Goal: Information Seeking & Learning: Learn about a topic

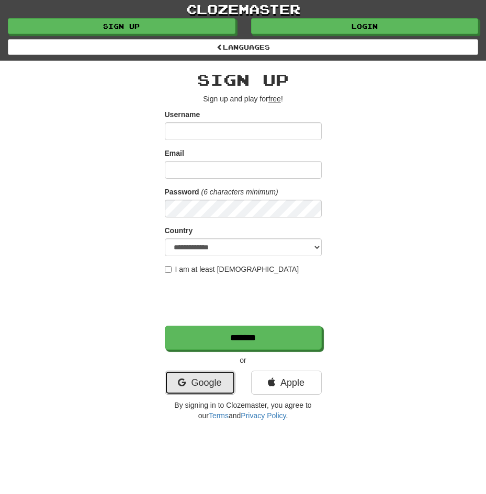
click at [212, 384] on link "Google" at bounding box center [200, 383] width 71 height 24
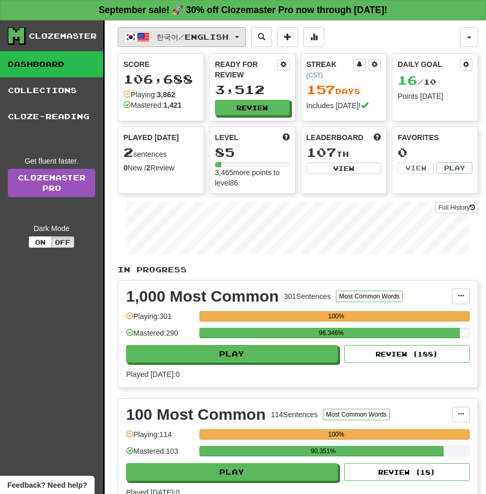
click at [194, 32] on button "한국어 / English" at bounding box center [182, 37] width 128 height 20
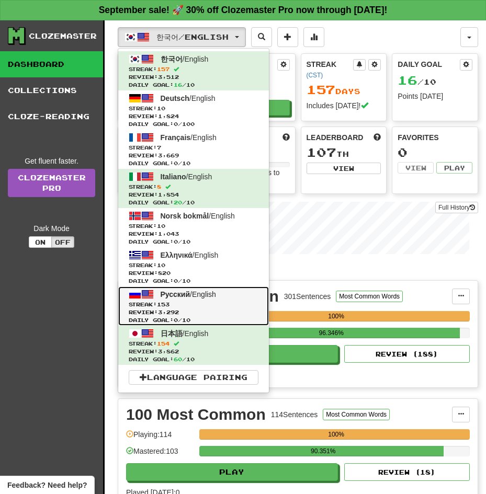
click at [182, 291] on span "Русский" at bounding box center [175, 294] width 30 height 8
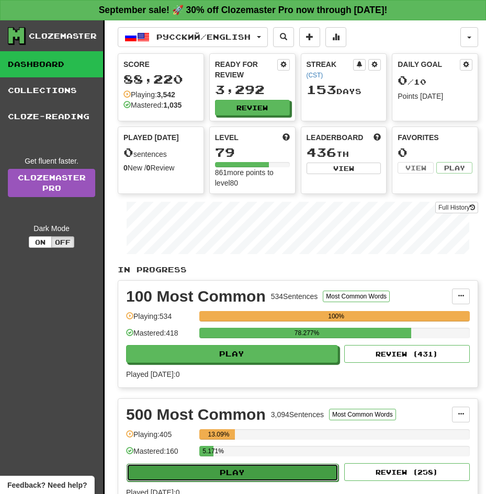
click at [289, 467] on button "Play" at bounding box center [232, 473] width 212 height 18
select select "**"
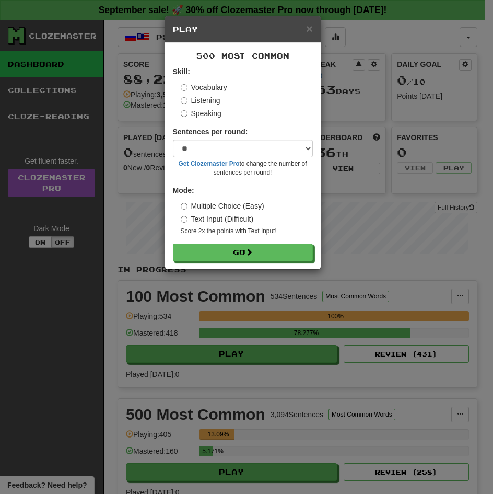
click at [197, 99] on label "Listening" at bounding box center [201, 100] width 40 height 10
click at [173, 244] on button "Go" at bounding box center [243, 253] width 140 height 18
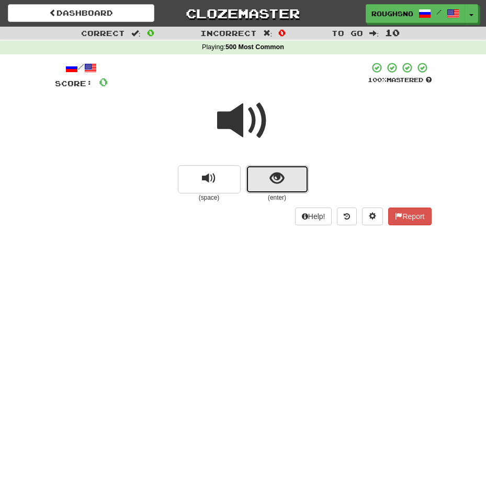
click at [289, 179] on button "show sentence" at bounding box center [277, 179] width 63 height 28
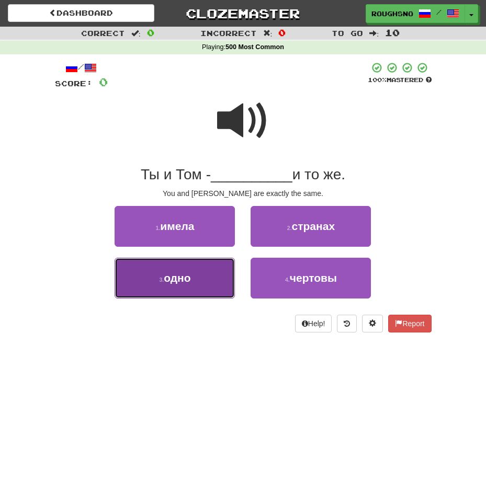
click at [170, 286] on button "3 . одно" at bounding box center [174, 278] width 120 height 41
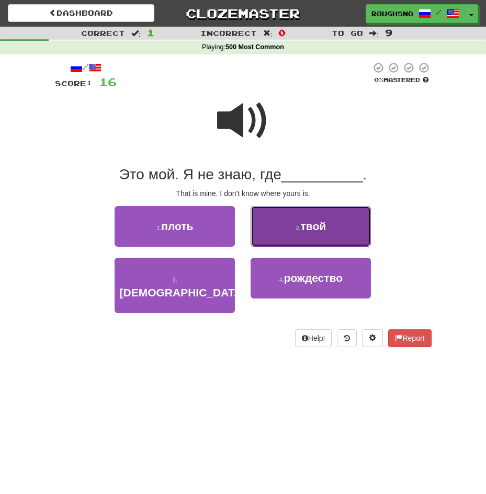
click at [310, 222] on span "твой" at bounding box center [314, 226] width 26 height 12
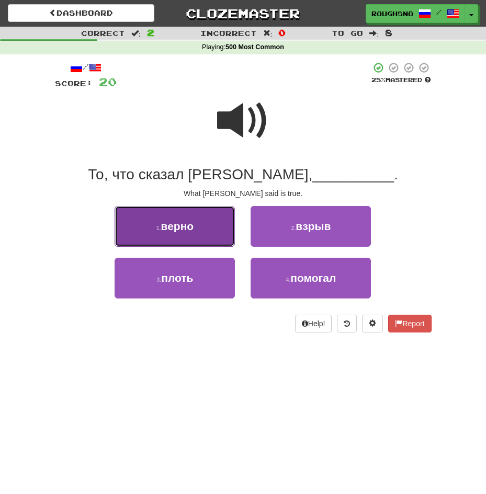
click at [190, 234] on button "1 . верно" at bounding box center [174, 226] width 120 height 41
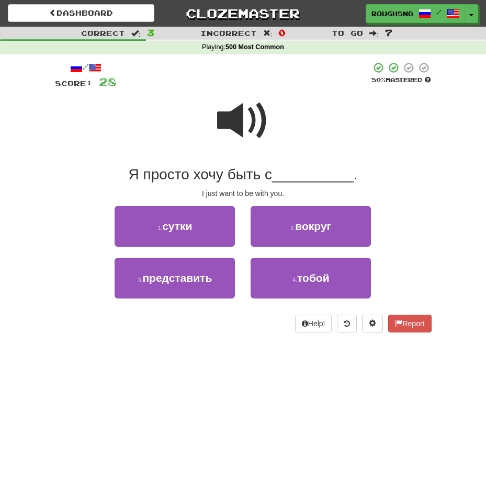
click at [247, 108] on span at bounding box center [243, 121] width 52 height 52
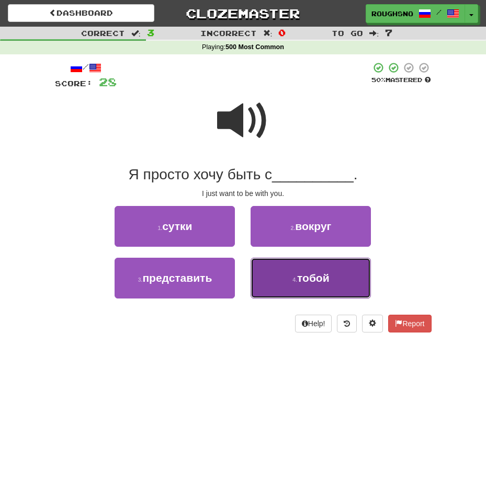
click at [282, 284] on button "4 . тобой" at bounding box center [310, 278] width 120 height 41
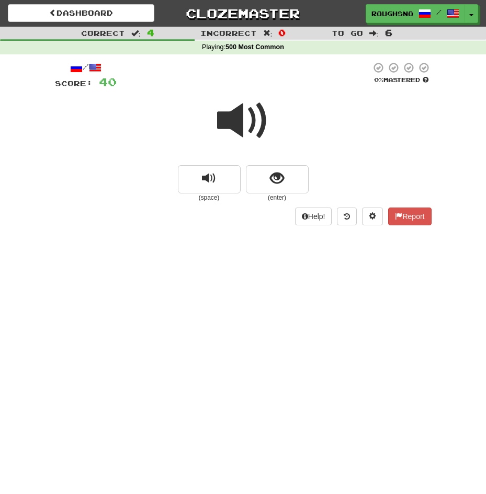
click at [273, 148] on div at bounding box center [243, 127] width 376 height 75
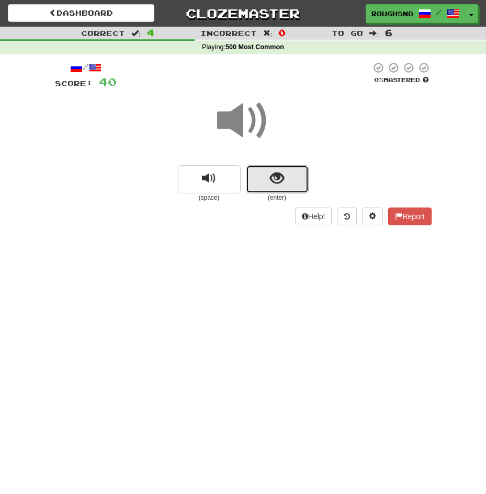
click at [281, 183] on span "show sentence" at bounding box center [277, 178] width 14 height 14
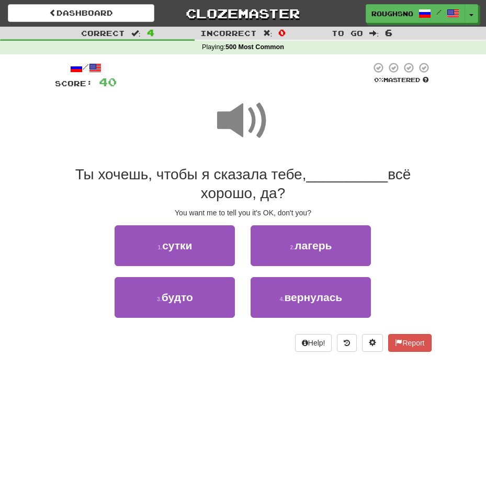
click at [252, 117] on span at bounding box center [243, 121] width 52 height 52
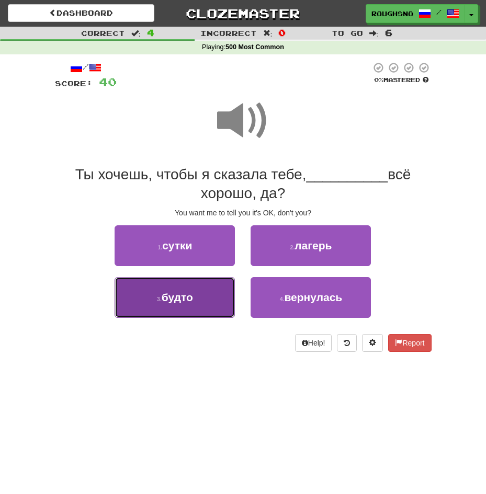
click at [165, 287] on button "3 . будто" at bounding box center [174, 297] width 120 height 41
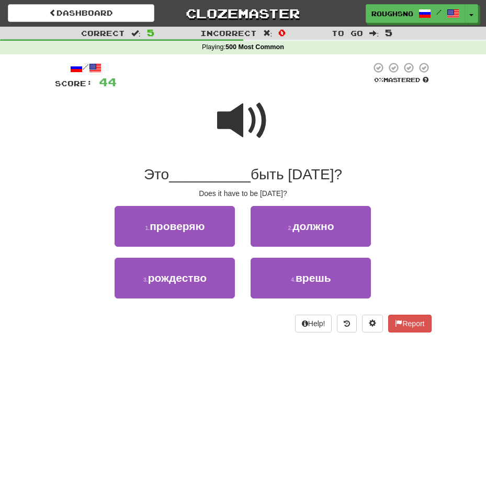
click at [259, 135] on span at bounding box center [243, 121] width 52 height 52
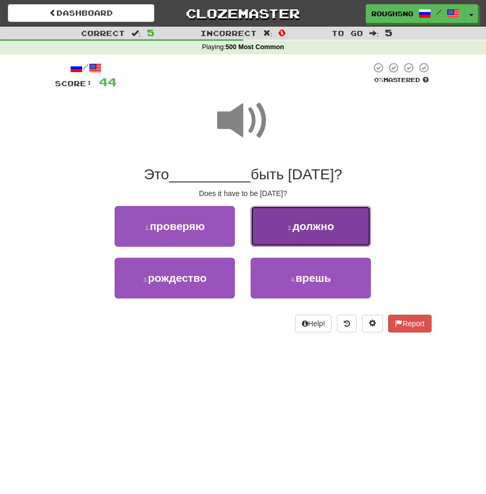
click at [294, 244] on button "2 . должно" at bounding box center [310, 226] width 120 height 41
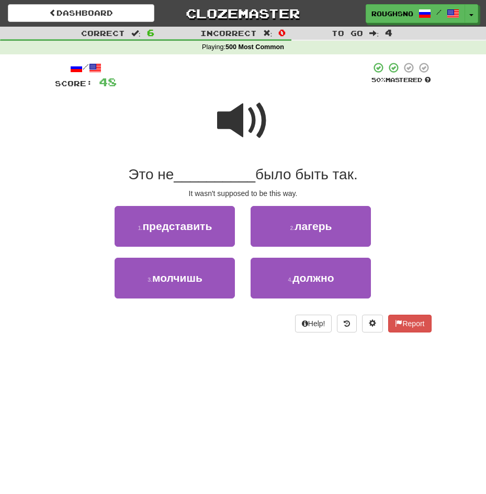
click at [247, 123] on span at bounding box center [243, 121] width 52 height 52
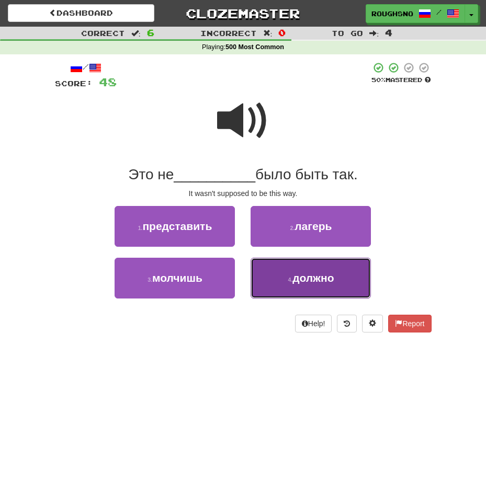
click at [306, 278] on span "должно" at bounding box center [312, 278] width 41 height 12
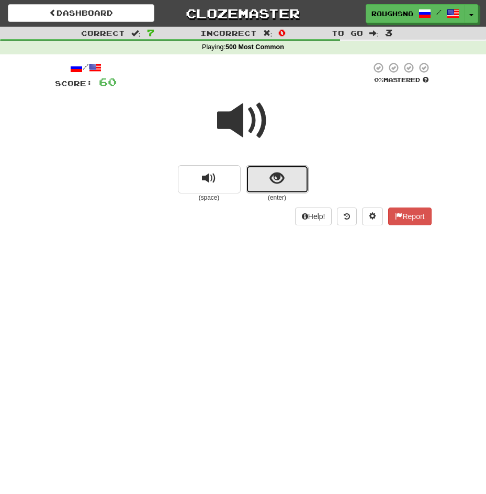
click at [282, 168] on button "show sentence" at bounding box center [277, 179] width 63 height 28
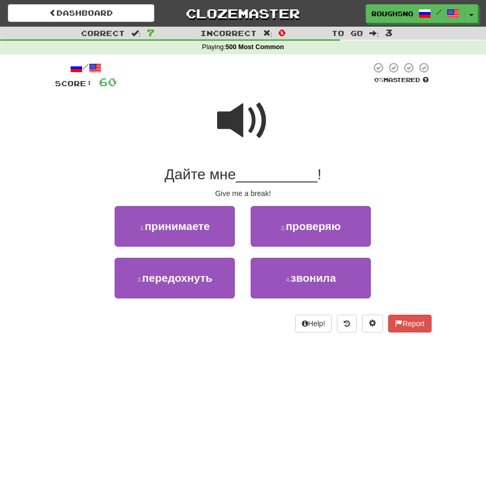
click at [254, 125] on span at bounding box center [243, 121] width 52 height 52
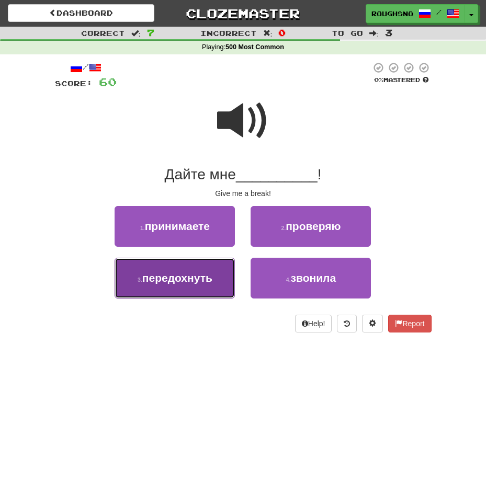
click at [199, 288] on button "3 . передохнуть" at bounding box center [174, 278] width 120 height 41
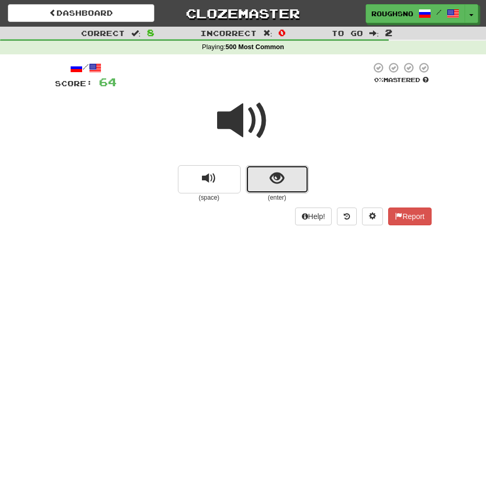
click at [257, 176] on button "show sentence" at bounding box center [277, 179] width 63 height 28
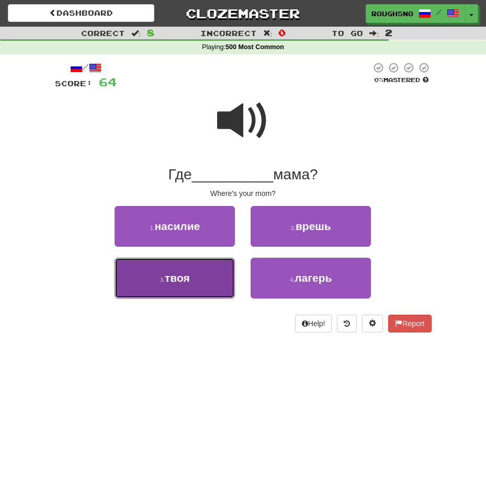
click at [215, 274] on button "3 . твоя" at bounding box center [174, 278] width 120 height 41
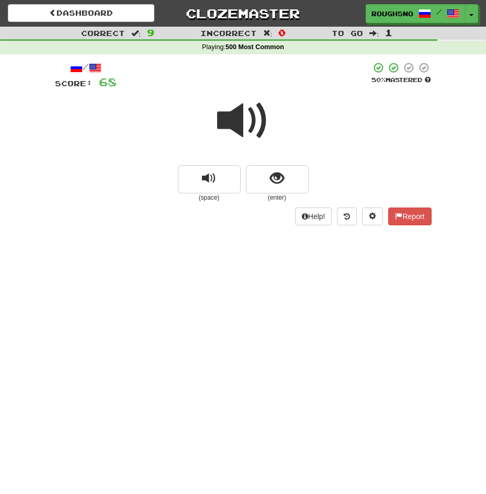
click at [296, 195] on small "(enter)" at bounding box center [277, 197] width 63 height 9
click at [287, 180] on button "show sentence" at bounding box center [277, 179] width 63 height 28
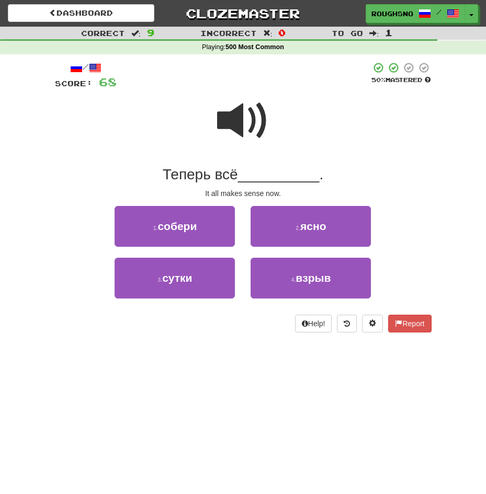
click at [244, 120] on span at bounding box center [243, 121] width 52 height 52
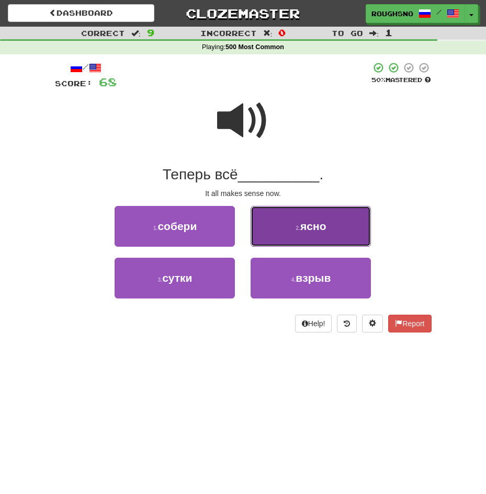
click at [321, 228] on span "ясно" at bounding box center [313, 226] width 26 height 12
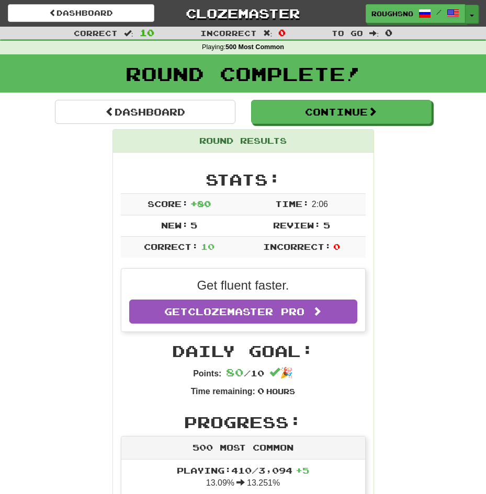
click at [473, 16] on span "button" at bounding box center [471, 16] width 4 height 2
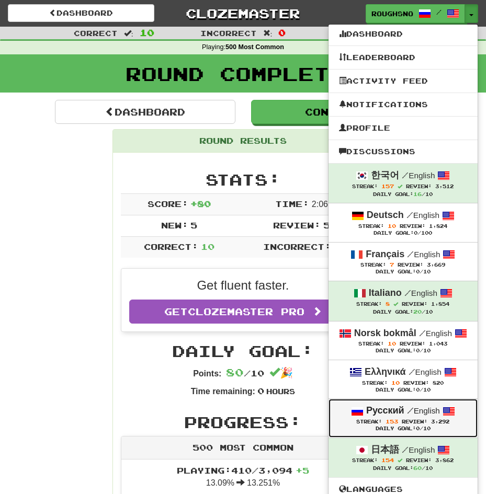
click at [375, 402] on link "Русский / English Streak: 153 Review: 3,292 Daily Goal: 0 /10" at bounding box center [402, 418] width 149 height 38
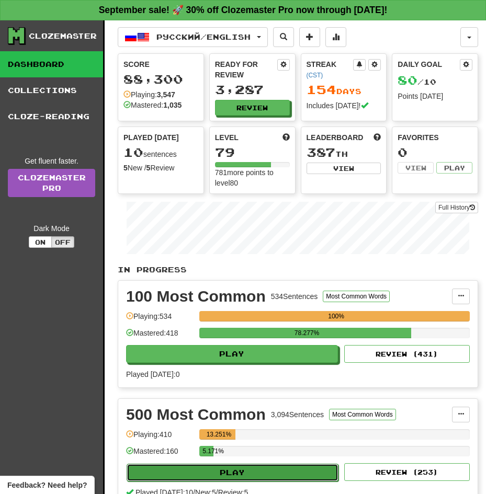
click at [297, 464] on button "Play" at bounding box center [232, 473] width 212 height 18
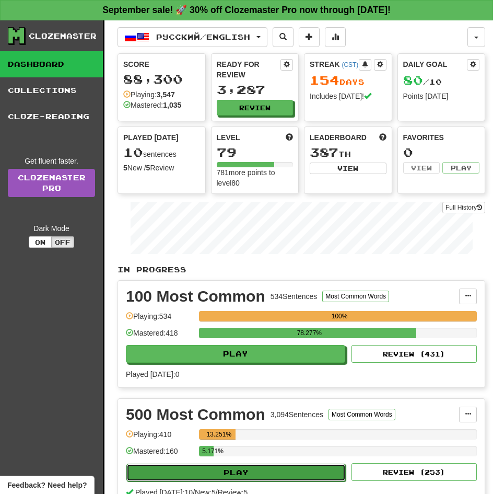
select select "**"
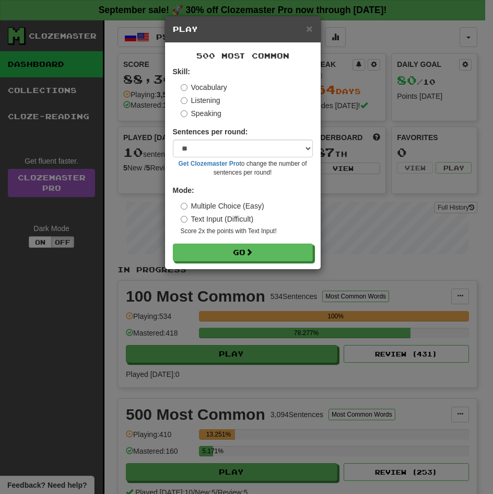
click at [194, 103] on label "Listening" at bounding box center [201, 100] width 40 height 10
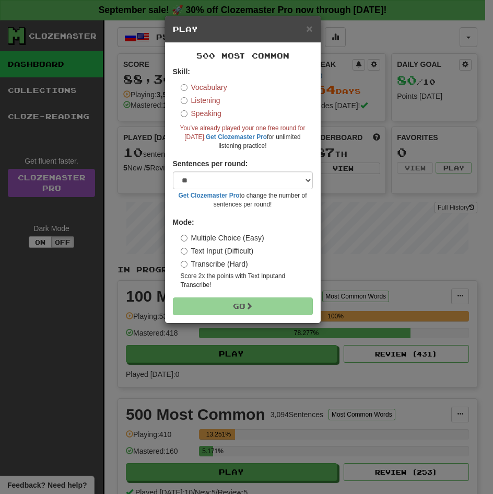
click at [141, 43] on div "× Play 500 Most Common Skill: Vocabulary Listening Speaking You've already play…" at bounding box center [246, 247] width 493 height 494
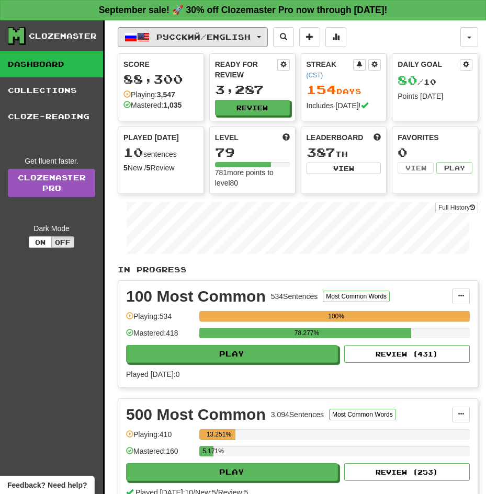
click at [141, 43] on span "button" at bounding box center [143, 37] width 13 height 13
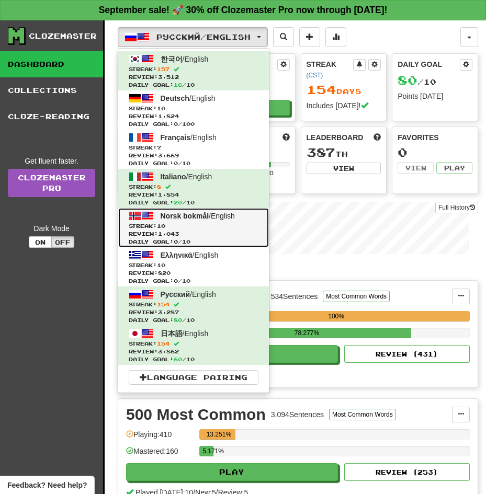
click at [174, 239] on span "Daily Goal: 0 / 10" at bounding box center [194, 242] width 130 height 8
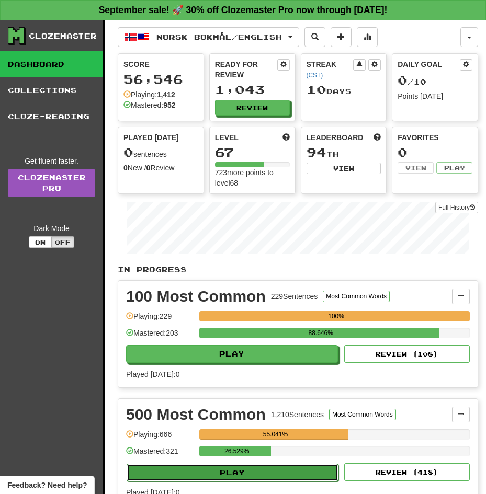
click at [268, 464] on button "Play" at bounding box center [232, 473] width 212 height 18
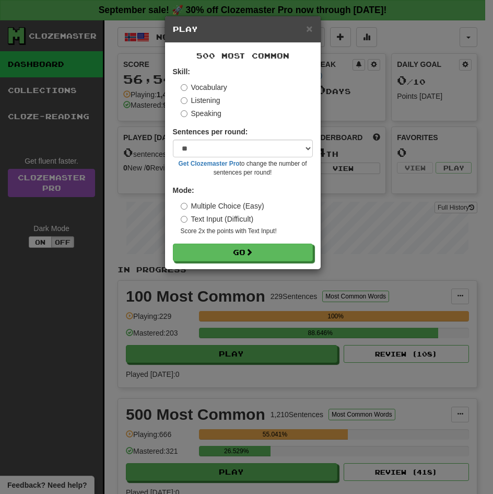
click at [387, 173] on div "× Play 500 Most Common Skill: Vocabulary Listening Speaking Sentences per round…" at bounding box center [246, 247] width 493 height 494
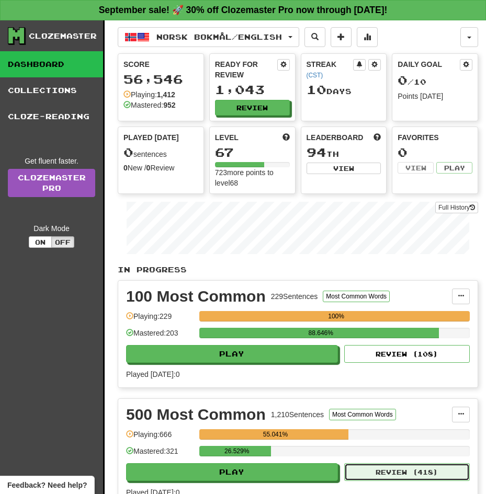
click at [398, 464] on button "Review ( 418 )" at bounding box center [406, 472] width 125 height 18
select select "**"
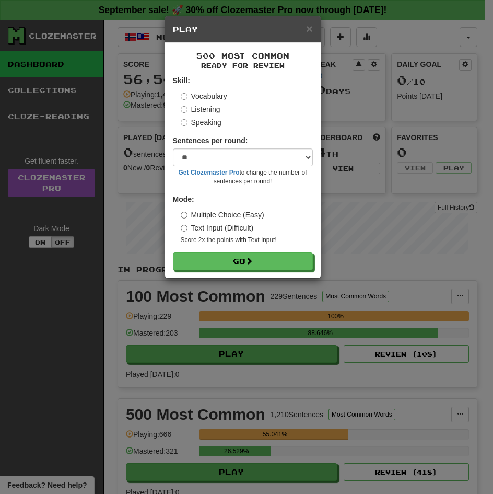
click at [193, 110] on label "Listening" at bounding box center [201, 109] width 40 height 10
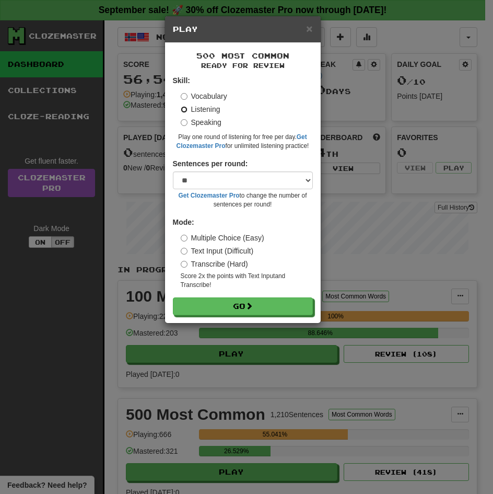
click at [173, 297] on button "Go" at bounding box center [243, 306] width 140 height 18
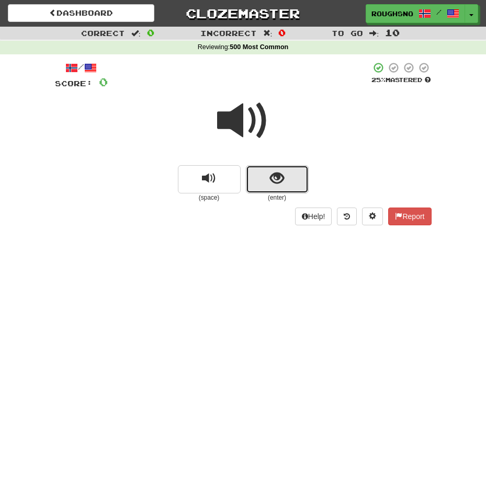
click at [268, 169] on button "show sentence" at bounding box center [277, 179] width 63 height 28
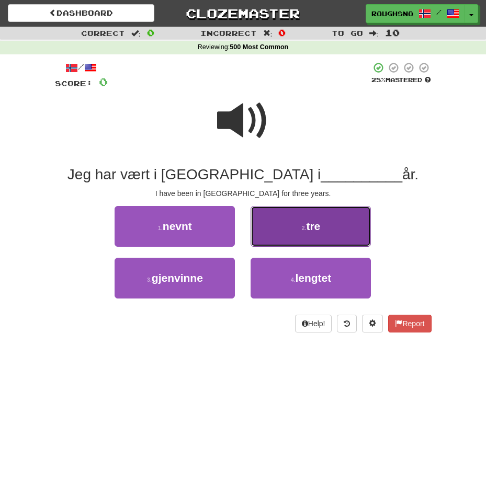
click at [283, 214] on button "2 . tre" at bounding box center [310, 226] width 120 height 41
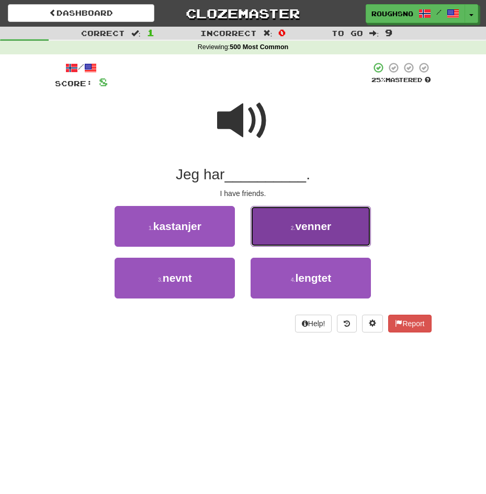
click at [317, 224] on span "venner" at bounding box center [313, 226] width 36 height 12
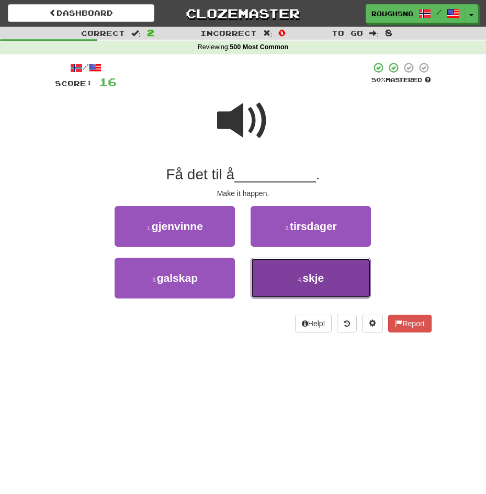
click at [330, 264] on button "4 . skje" at bounding box center [310, 278] width 120 height 41
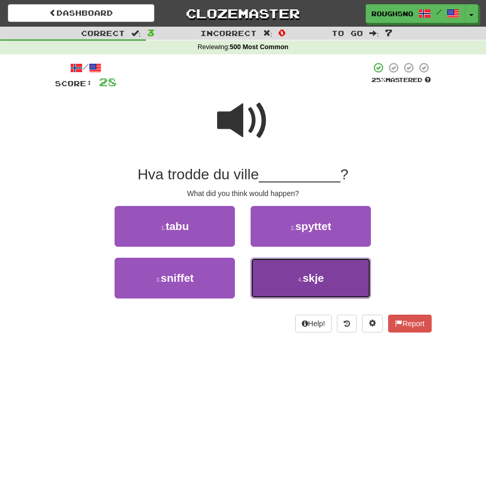
click at [271, 288] on button "4 . skje" at bounding box center [310, 278] width 120 height 41
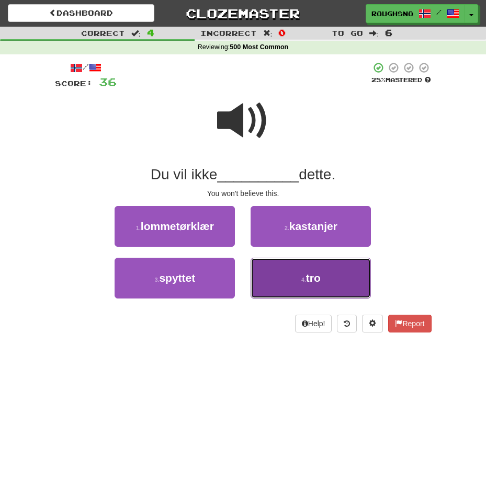
click at [290, 292] on button "4 . tro" at bounding box center [310, 278] width 120 height 41
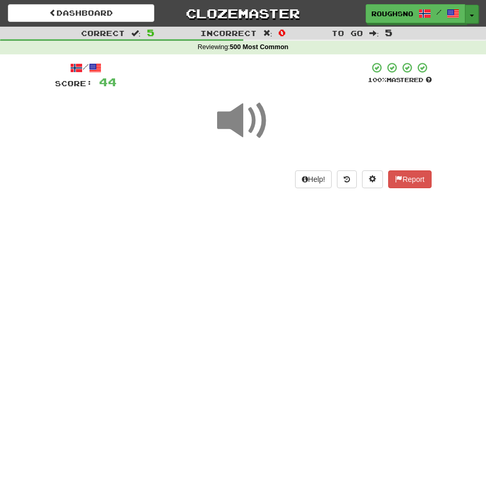
click at [469, 19] on button "Toggle Dropdown" at bounding box center [472, 14] width 14 height 19
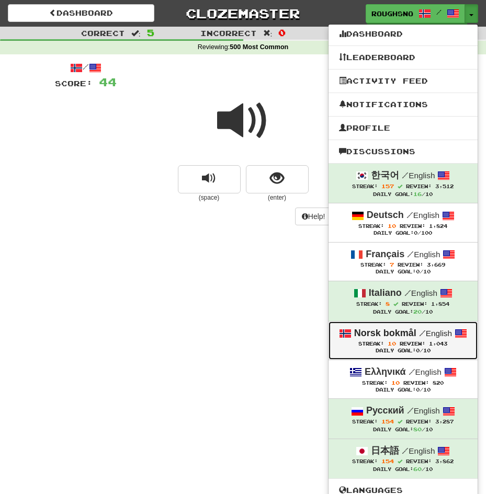
click at [393, 340] on div "Norsk bokmål / English" at bounding box center [403, 334] width 128 height 14
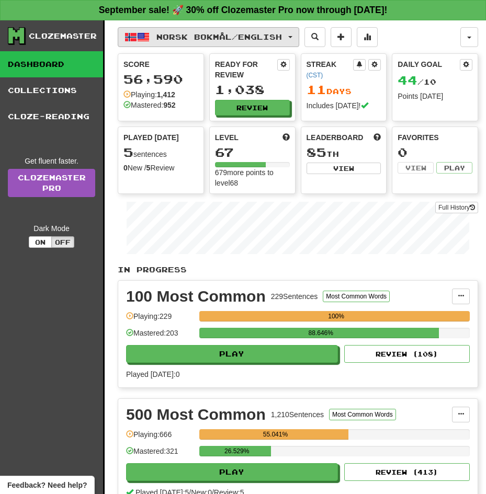
click at [269, 38] on span "Norsk bokmål / English" at bounding box center [218, 36] width 125 height 9
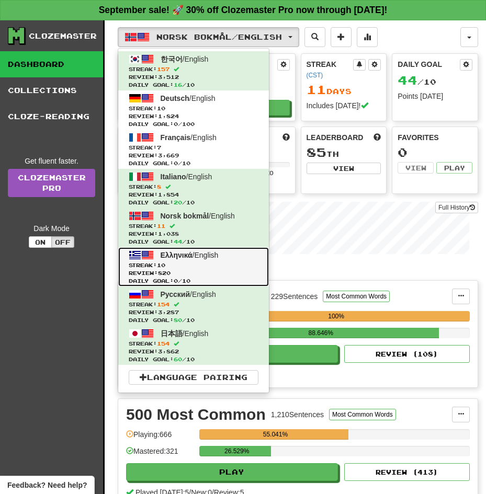
click at [187, 270] on span "Review: 820" at bounding box center [194, 273] width 130 height 8
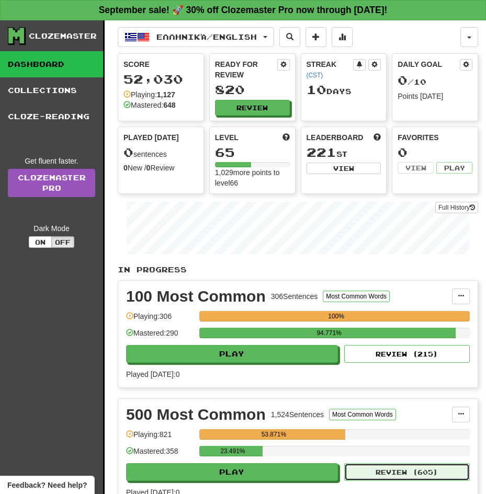
click at [377, 463] on button "Review ( 605 )" at bounding box center [406, 472] width 125 height 18
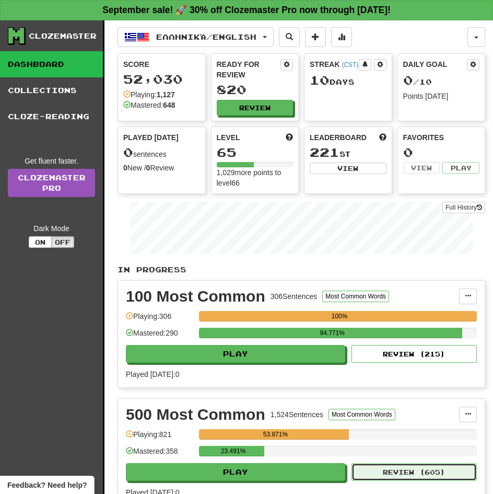
select select "**"
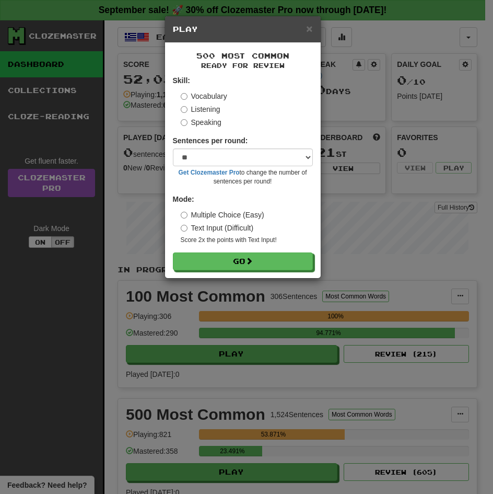
click at [189, 111] on label "Listening" at bounding box center [201, 109] width 40 height 10
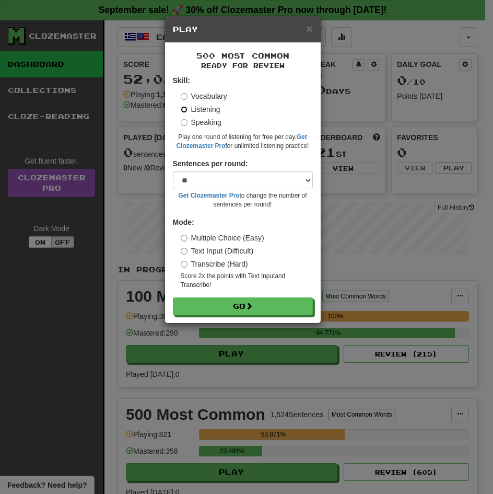
click at [173, 297] on button "Go" at bounding box center [243, 306] width 140 height 18
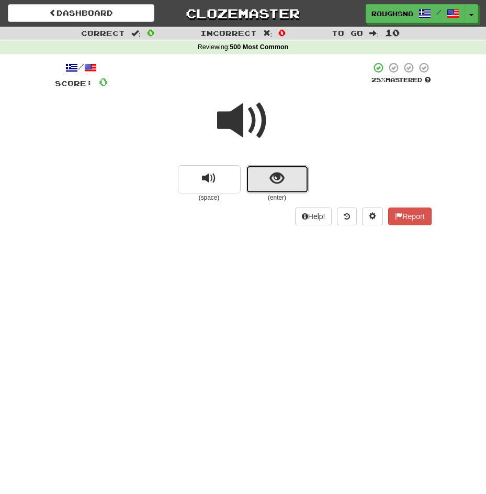
click at [304, 171] on button "show sentence" at bounding box center [277, 179] width 63 height 28
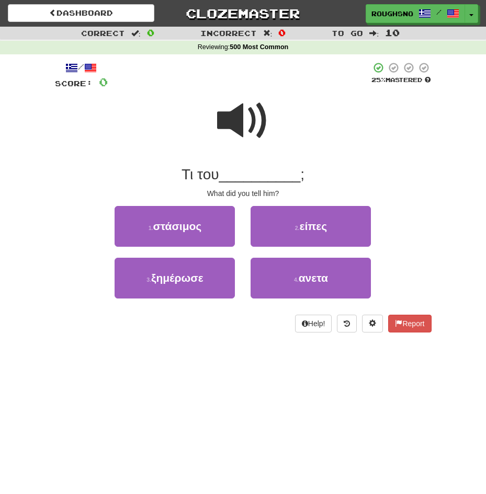
click at [230, 134] on span at bounding box center [243, 121] width 52 height 52
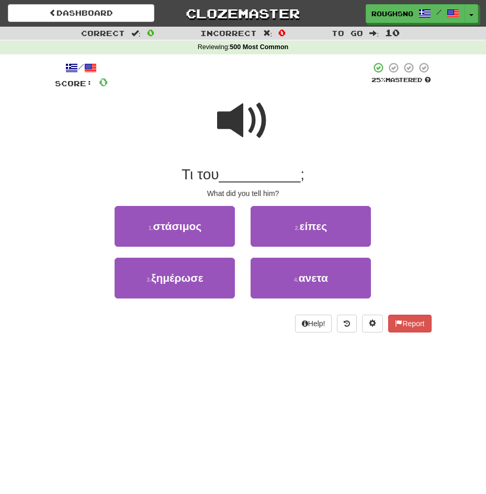
click at [288, 250] on div "2 . είπες" at bounding box center [311, 232] width 136 height 52
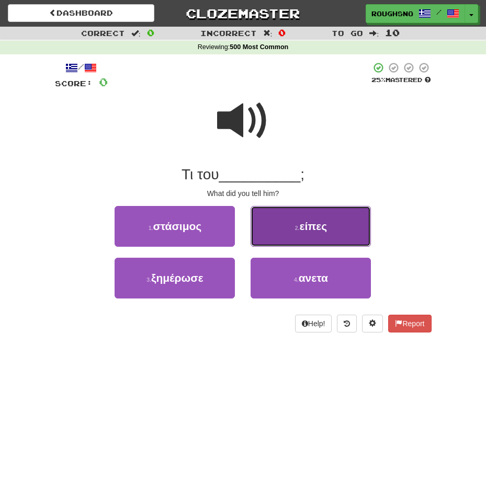
click at [281, 236] on button "2 . είπες" at bounding box center [310, 226] width 120 height 41
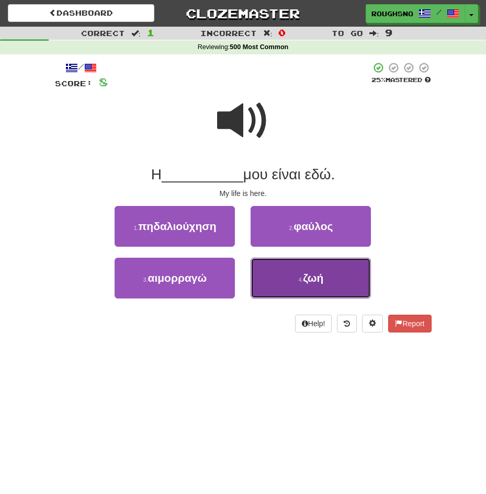
click at [297, 274] on button "4 . ζωή" at bounding box center [310, 278] width 120 height 41
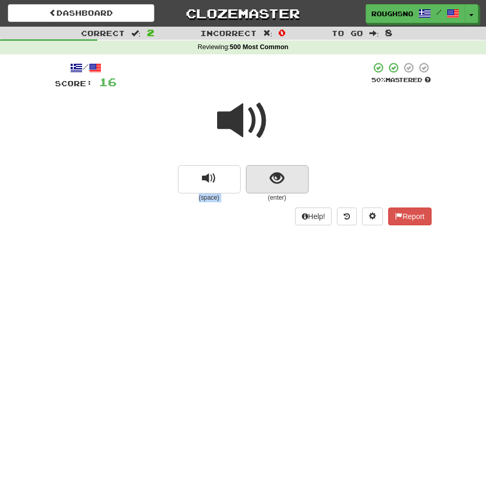
drag, startPoint x: 251, startPoint y: 159, endPoint x: 271, endPoint y: 173, distance: 23.6
click at [271, 173] on div "(space) (enter)" at bounding box center [243, 146] width 376 height 112
click at [271, 173] on span "show sentence" at bounding box center [277, 178] width 14 height 14
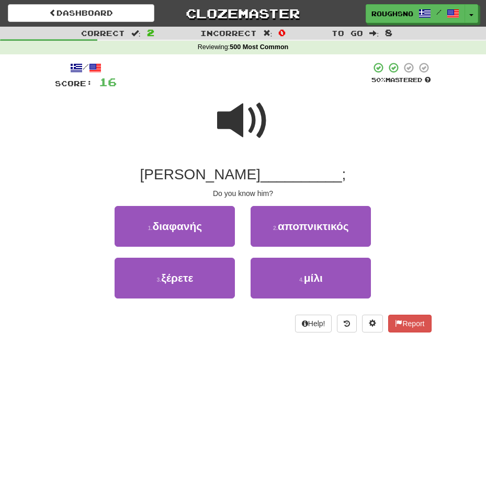
click at [238, 129] on span at bounding box center [243, 121] width 52 height 52
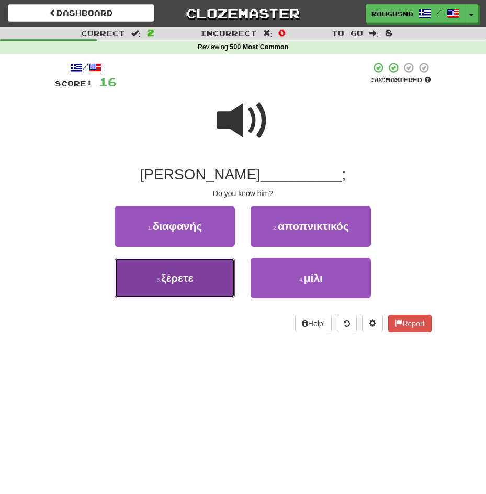
click at [173, 270] on button "3 . ξέρετε" at bounding box center [174, 278] width 120 height 41
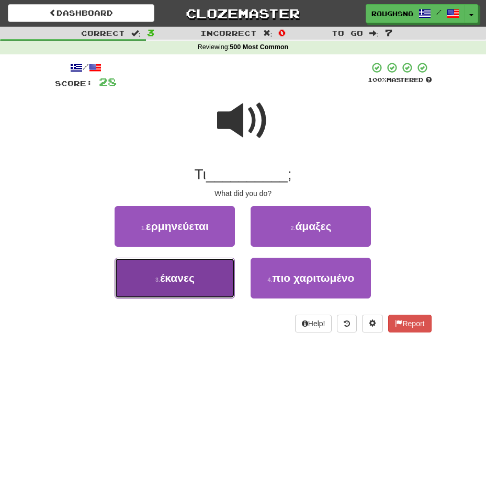
click at [195, 289] on button "3 . έκανες" at bounding box center [174, 278] width 120 height 41
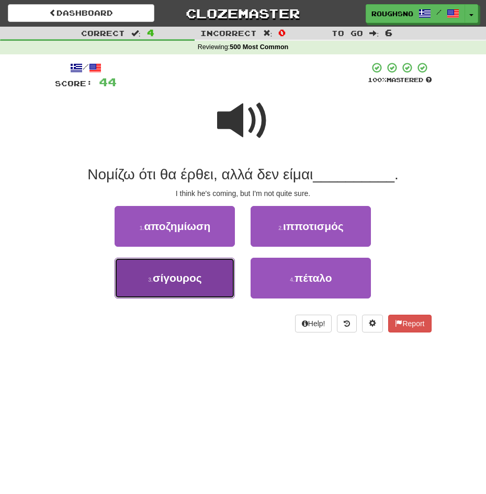
click at [181, 292] on button "3 . σίγουρος" at bounding box center [174, 278] width 120 height 41
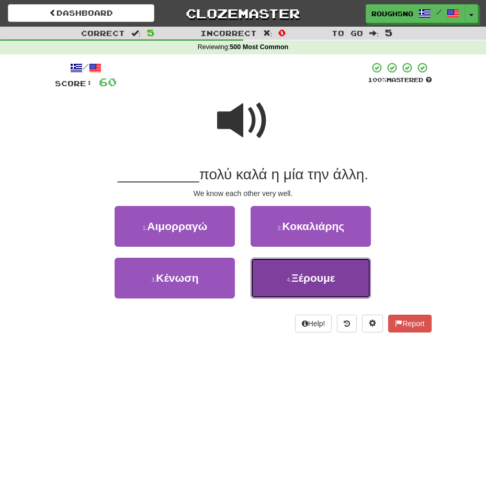
click at [317, 294] on button "4 . Ξέρουμε" at bounding box center [310, 278] width 120 height 41
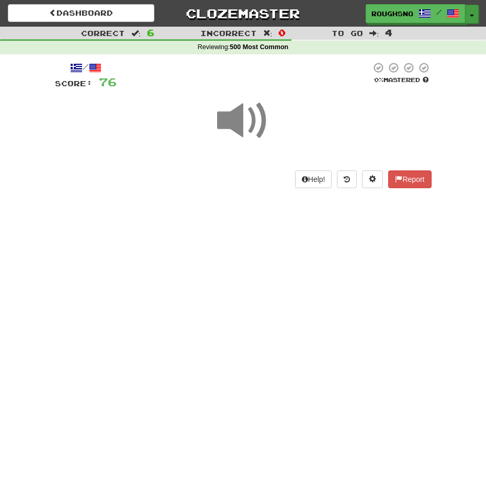
click at [469, 19] on button "Toggle Dropdown" at bounding box center [472, 14] width 14 height 19
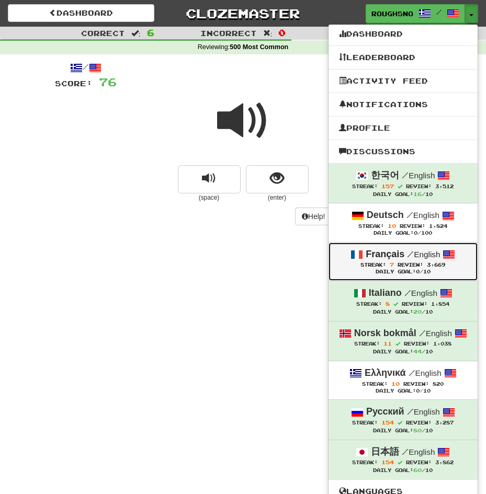
click at [387, 254] on div "Français / English" at bounding box center [403, 255] width 128 height 14
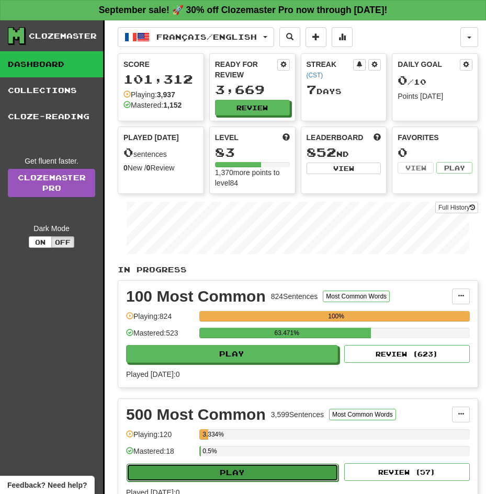
click at [273, 464] on button "Play" at bounding box center [232, 473] width 212 height 18
select select "**"
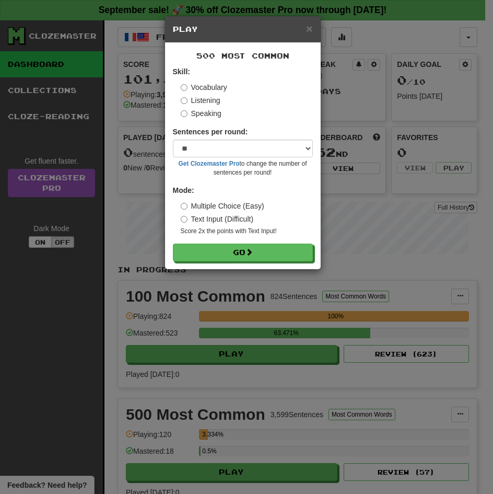
click at [198, 103] on label "Listening" at bounding box center [201, 100] width 40 height 10
click at [173, 244] on button "Go" at bounding box center [243, 253] width 140 height 18
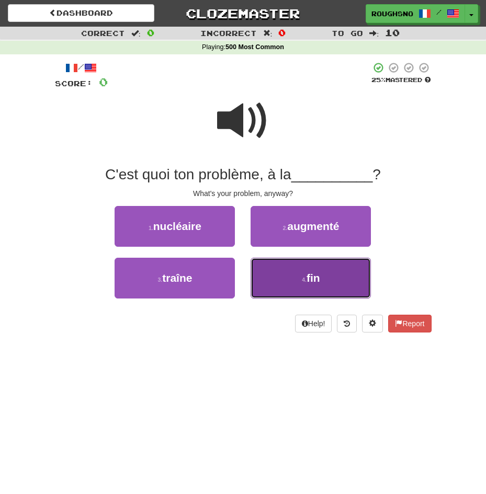
click at [273, 281] on button "4 . fin" at bounding box center [310, 278] width 120 height 41
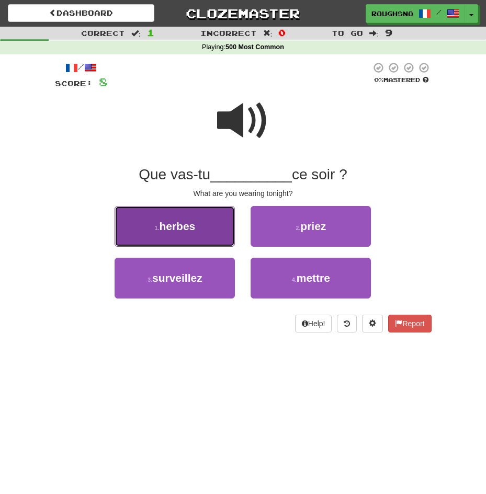
click at [183, 229] on span "herbes" at bounding box center [177, 226] width 36 height 12
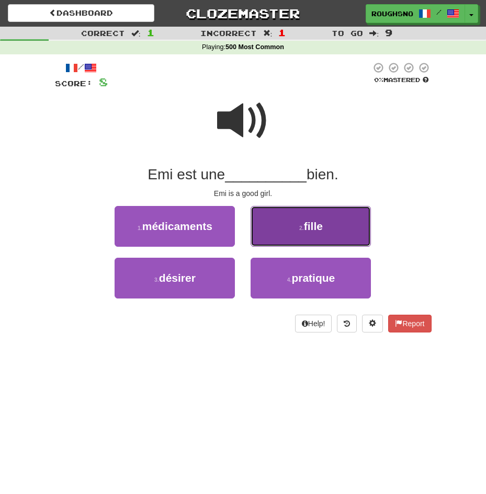
click at [279, 220] on button "2 . fille" at bounding box center [310, 226] width 120 height 41
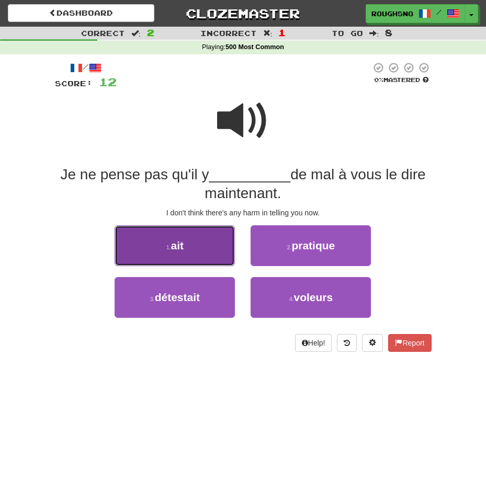
click at [220, 225] on button "1 . ait" at bounding box center [174, 245] width 120 height 41
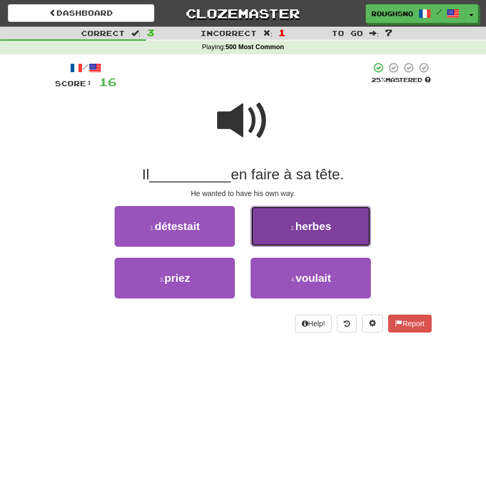
click at [296, 235] on button "2 . herbes" at bounding box center [310, 226] width 120 height 41
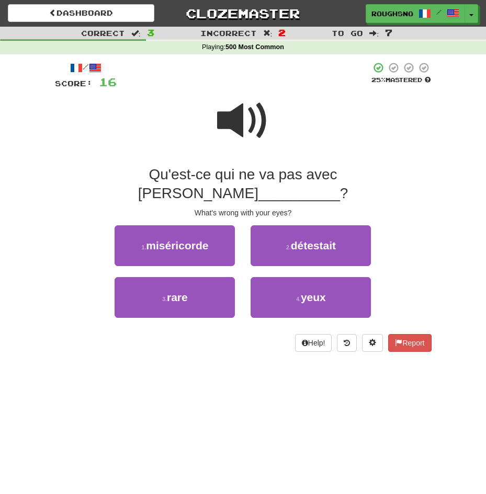
click at [254, 120] on span at bounding box center [243, 121] width 52 height 52
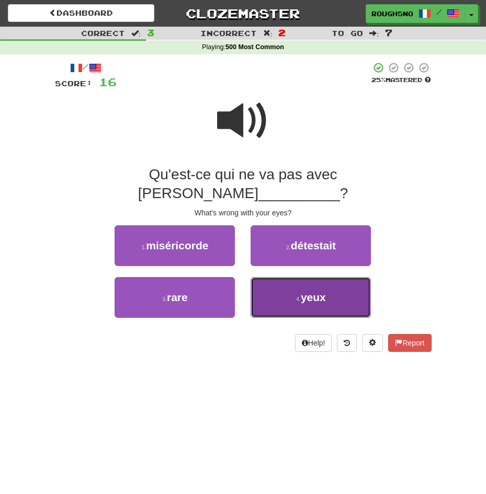
click at [286, 280] on button "4 . yeux" at bounding box center [310, 297] width 120 height 41
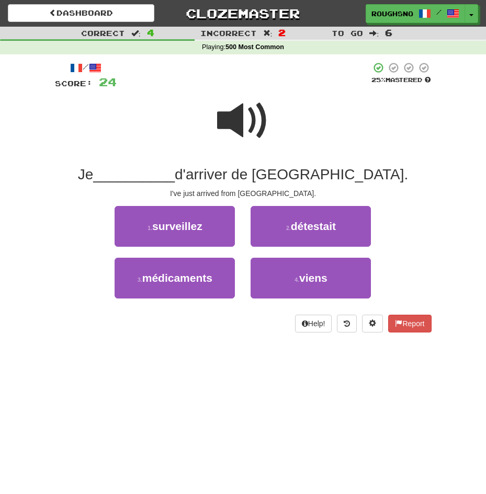
click at [222, 121] on span at bounding box center [243, 121] width 52 height 52
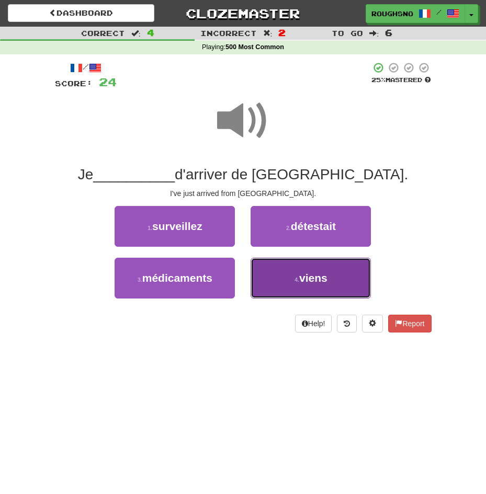
click at [304, 277] on span "viens" at bounding box center [313, 278] width 28 height 12
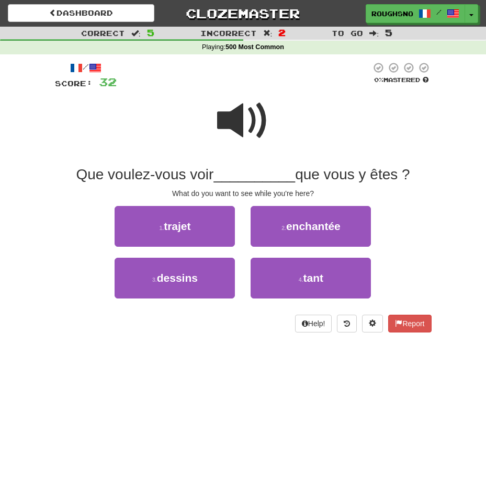
click at [224, 103] on span at bounding box center [243, 121] width 52 height 52
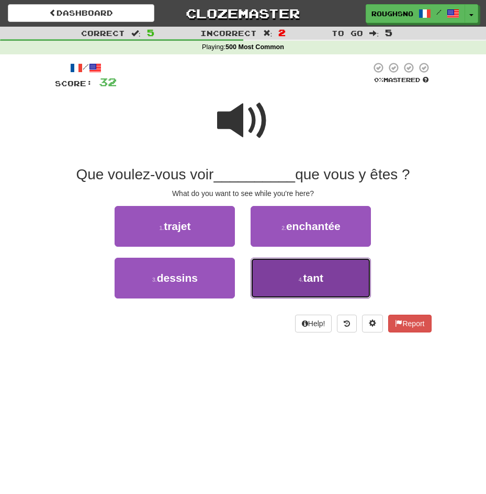
click at [296, 283] on button "4 . tant" at bounding box center [310, 278] width 120 height 41
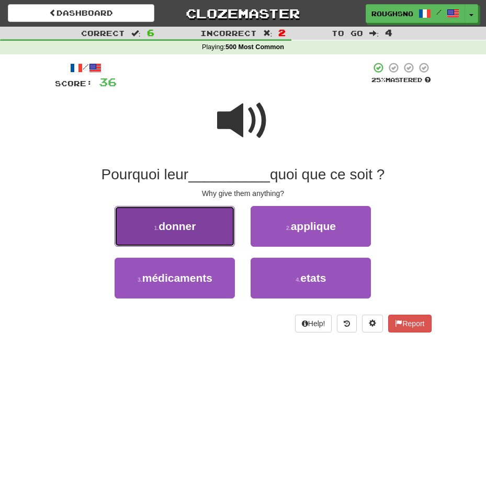
click at [190, 244] on button "1 . donner" at bounding box center [174, 226] width 120 height 41
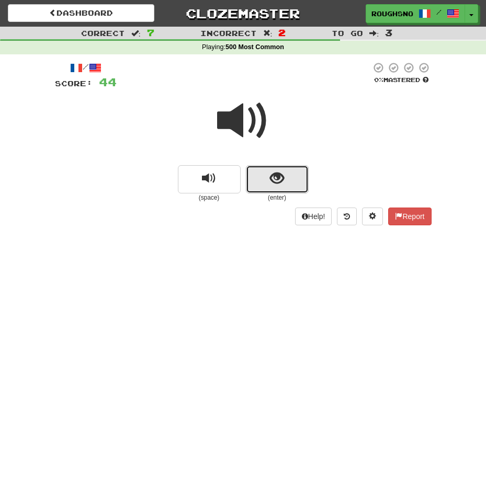
click at [284, 177] on button "show sentence" at bounding box center [277, 179] width 63 height 28
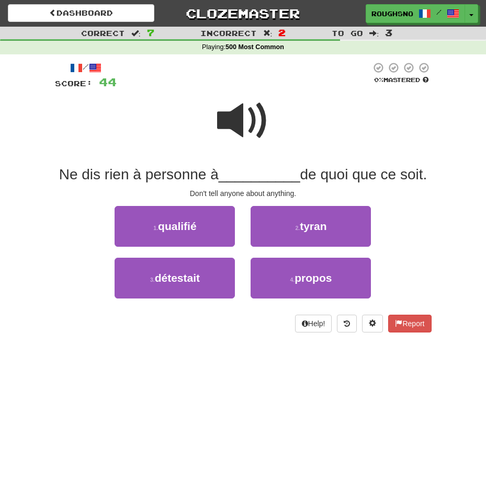
click at [245, 118] on span at bounding box center [243, 121] width 52 height 52
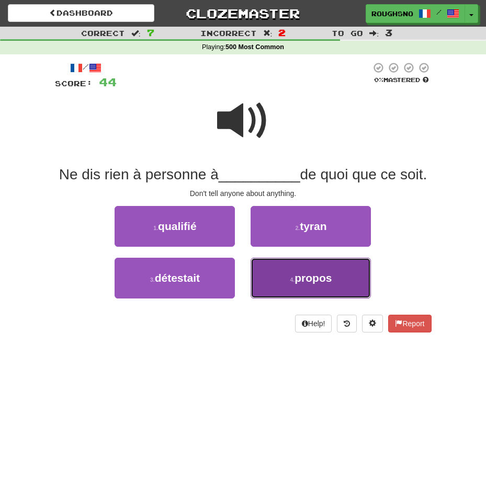
click at [296, 284] on button "4 . propos" at bounding box center [310, 278] width 120 height 41
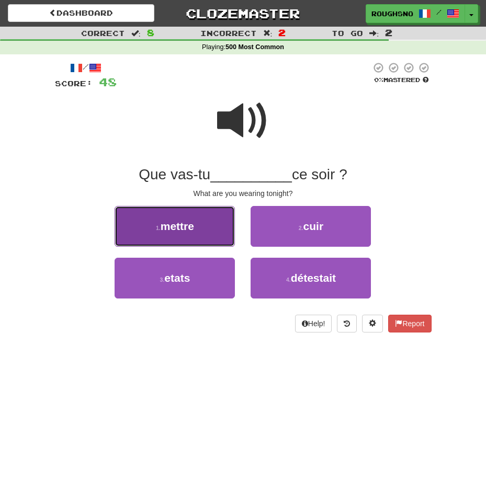
click at [206, 217] on button "1 . mettre" at bounding box center [174, 226] width 120 height 41
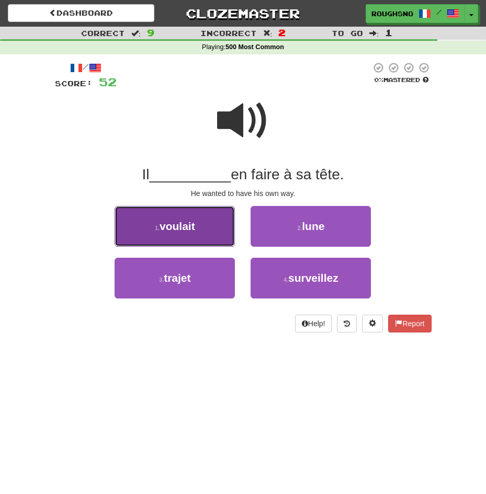
click at [192, 235] on button "1 . voulait" at bounding box center [174, 226] width 120 height 41
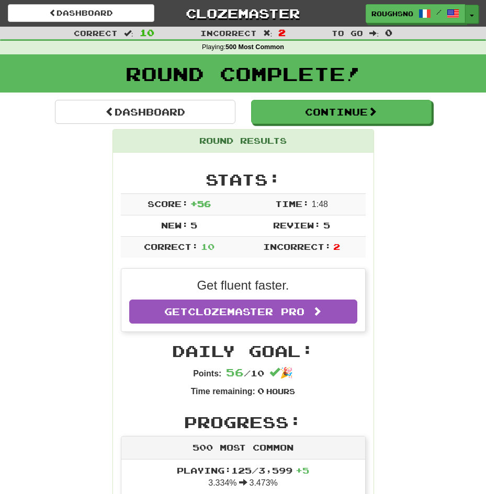
click at [469, 15] on span "button" at bounding box center [471, 16] width 4 height 2
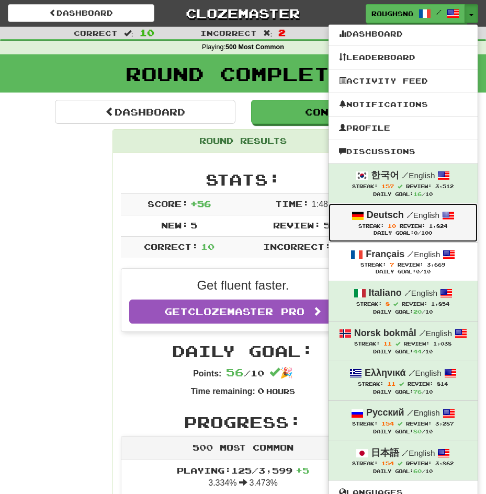
click at [402, 220] on strong "Deutsch" at bounding box center [384, 215] width 37 height 10
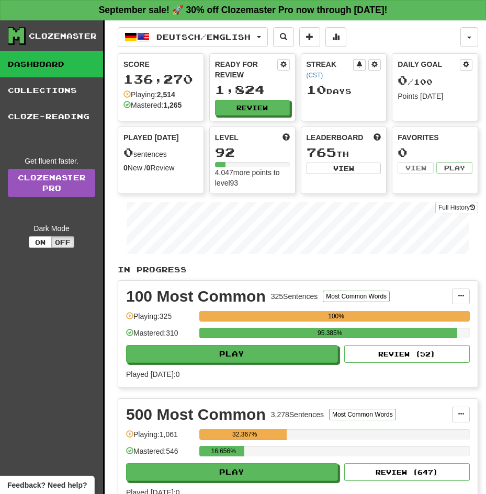
click at [390, 471] on div "500 Most Common 3,278 Sentences Most Common Words Manage Sentences Unpin from D…" at bounding box center [297, 452] width 359 height 107
click at [392, 463] on button "Review ( 647 )" at bounding box center [406, 472] width 125 height 18
select select "**"
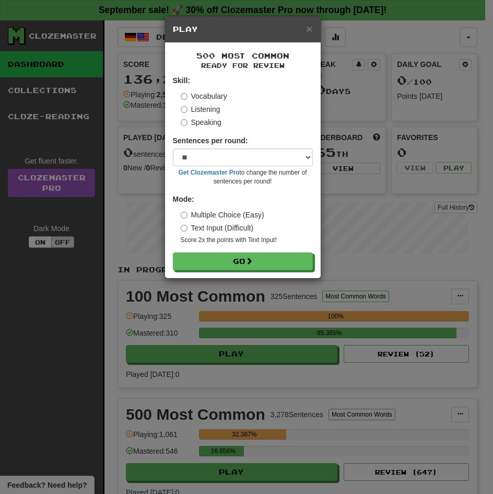
click at [189, 112] on label "Listening" at bounding box center [201, 109] width 40 height 10
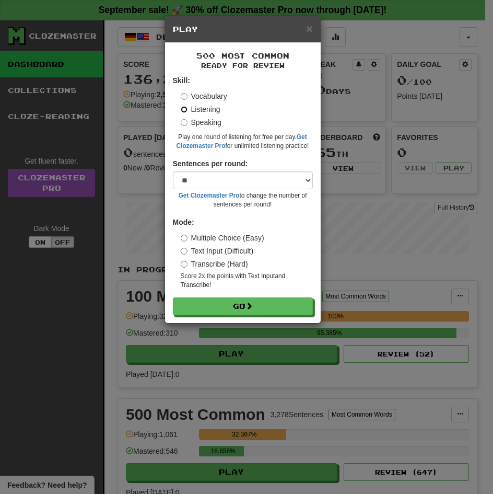
click at [173, 297] on button "Go" at bounding box center [243, 306] width 140 height 18
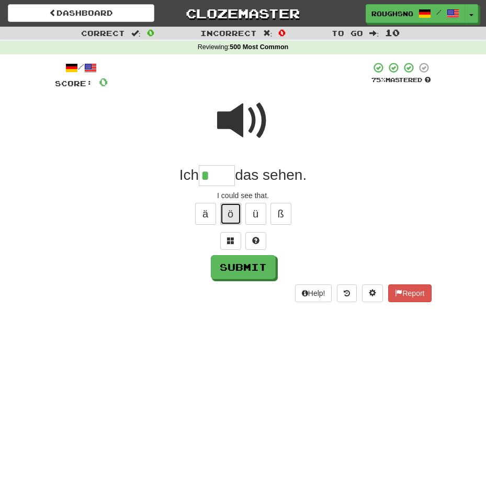
click at [226, 221] on button "ö" at bounding box center [230, 214] width 21 height 22
type input "******"
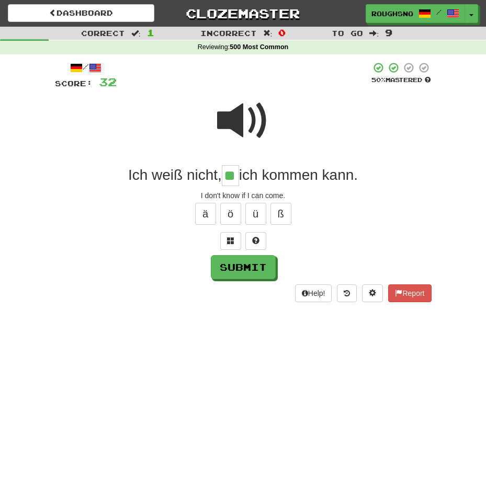
type input "**"
type input "*"
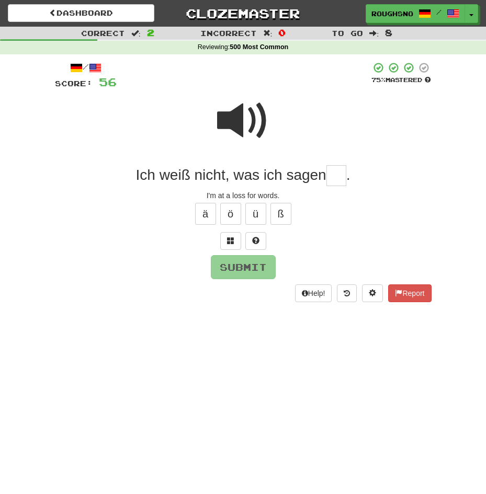
type input "*"
click at [228, 240] on span at bounding box center [230, 240] width 7 height 7
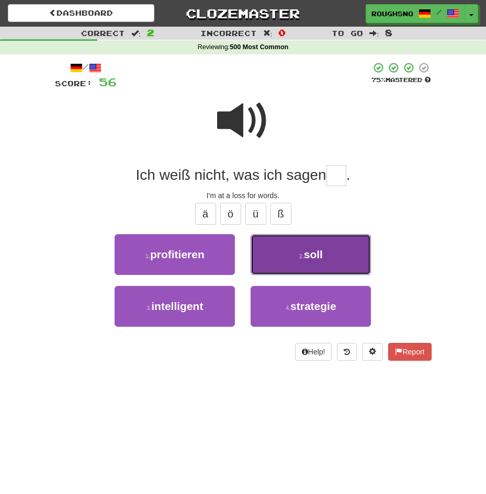
click at [301, 261] on button "2 . soll" at bounding box center [310, 254] width 120 height 41
type input "****"
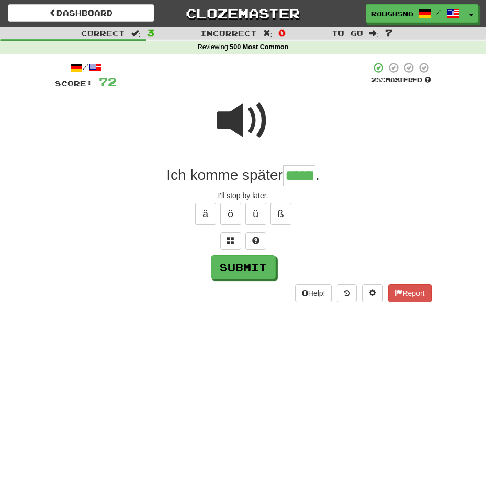
type input "******"
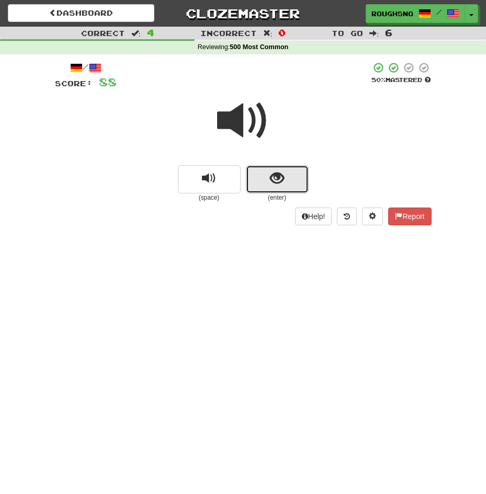
click at [281, 188] on button "show sentence" at bounding box center [277, 179] width 63 height 28
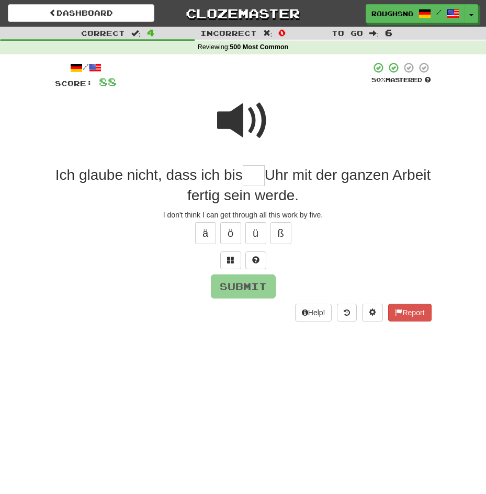
click at [232, 124] on span at bounding box center [243, 121] width 52 height 52
click at [243, 176] on input "text" at bounding box center [254, 175] width 22 height 21
click at [228, 256] on span at bounding box center [230, 259] width 7 height 7
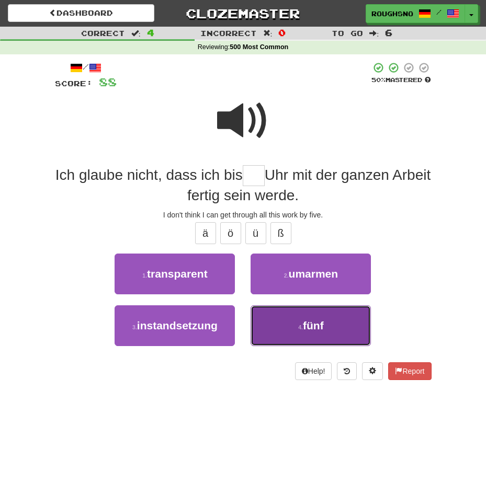
click at [301, 308] on button "4 . fünf" at bounding box center [310, 325] width 120 height 41
type input "****"
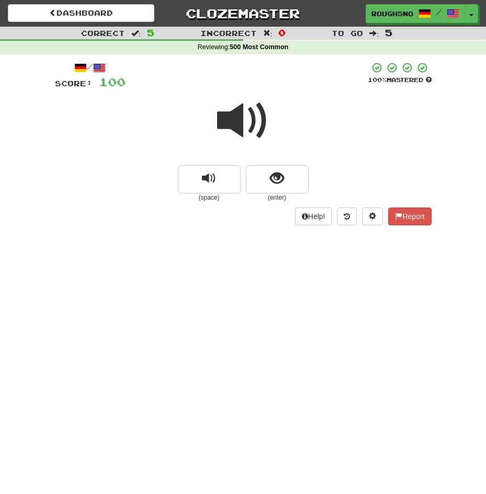
click at [306, 199] on small "(enter)" at bounding box center [277, 197] width 63 height 9
click at [296, 192] on button "show sentence" at bounding box center [277, 179] width 63 height 28
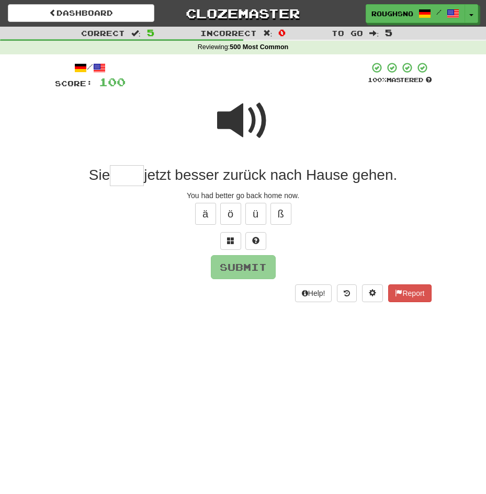
click at [255, 137] on span at bounding box center [243, 121] width 52 height 52
click at [144, 180] on input "text" at bounding box center [127, 175] width 34 height 21
type input "*******"
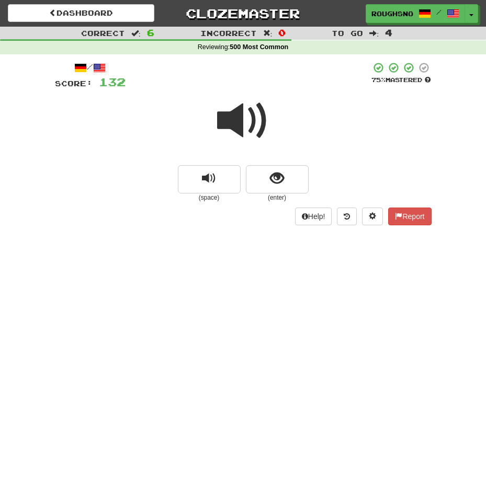
click at [294, 213] on div "Help! Report" at bounding box center [243, 216] width 376 height 18
click at [283, 171] on span "show sentence" at bounding box center [277, 178] width 14 height 14
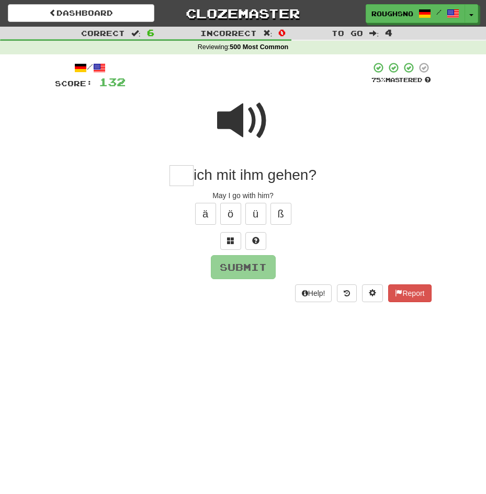
click at [244, 122] on span at bounding box center [243, 121] width 52 height 52
click at [189, 181] on input "text" at bounding box center [181, 175] width 24 height 21
type input "****"
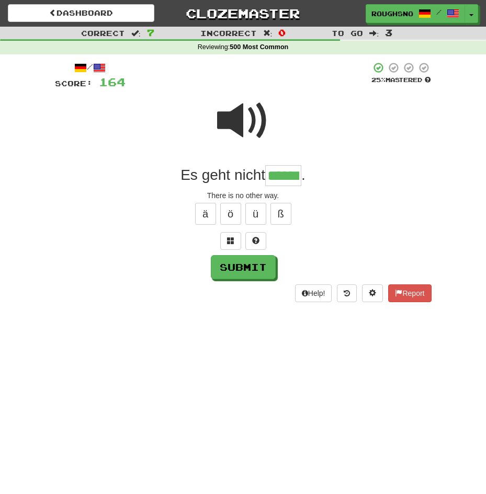
type input "******"
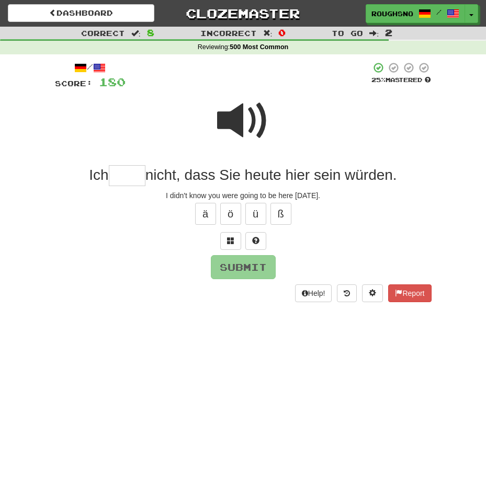
click at [239, 116] on span at bounding box center [243, 121] width 52 height 52
click at [223, 239] on button at bounding box center [230, 241] width 21 height 18
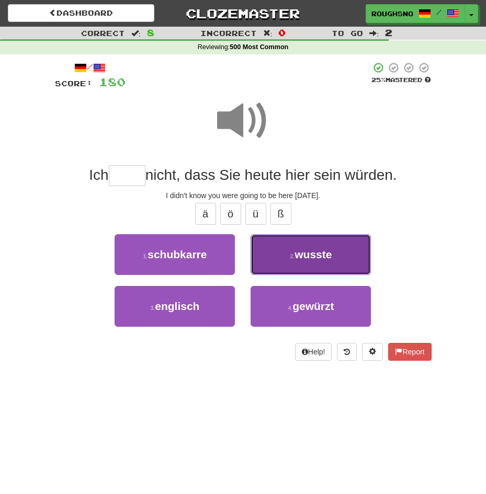
click at [293, 270] on button "2 . [GEOGRAPHIC_DATA]" at bounding box center [310, 254] width 120 height 41
type input "******"
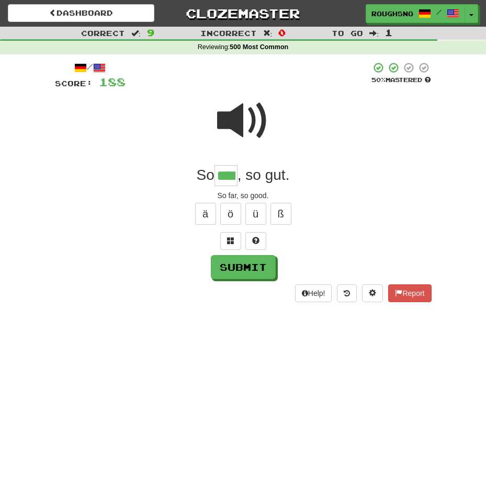
type input "****"
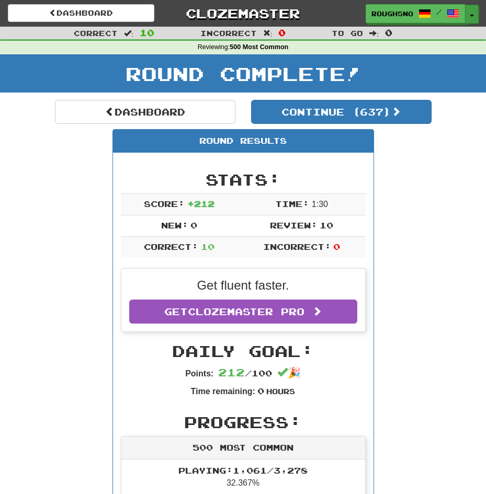
click at [465, 11] on button "Toggle Dropdown" at bounding box center [472, 14] width 14 height 19
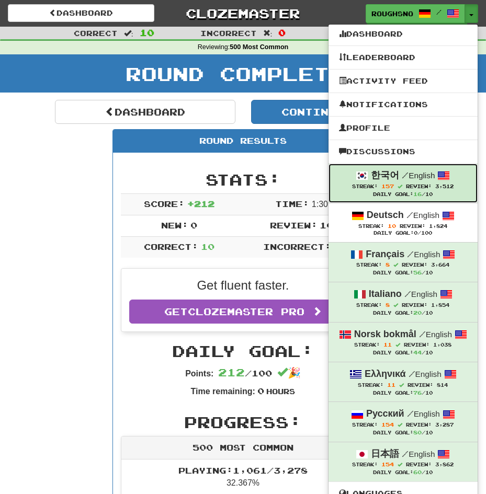
click at [399, 175] on strong "한국어" at bounding box center [385, 175] width 28 height 10
